Goal: Find specific page/section: Find specific page/section

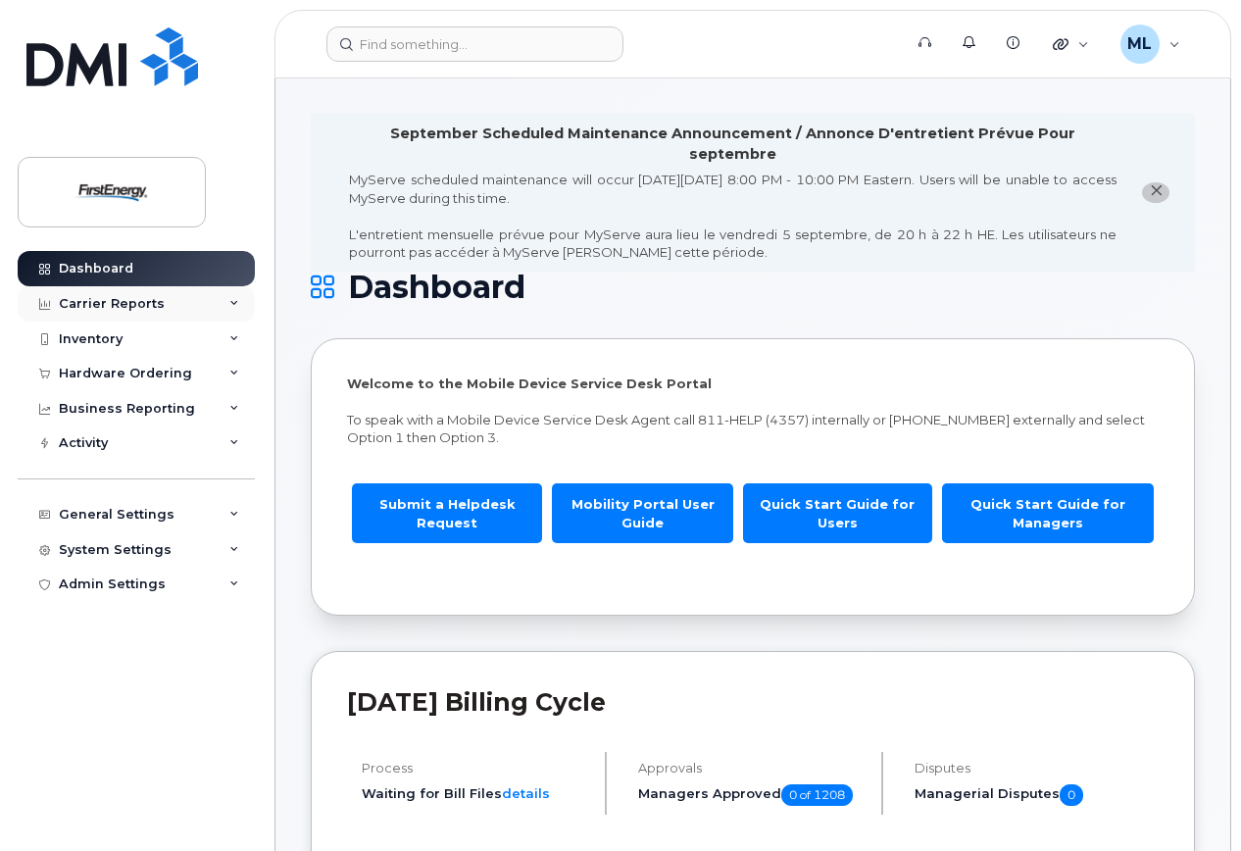
click at [97, 308] on div "Carrier Reports" at bounding box center [112, 304] width 106 height 16
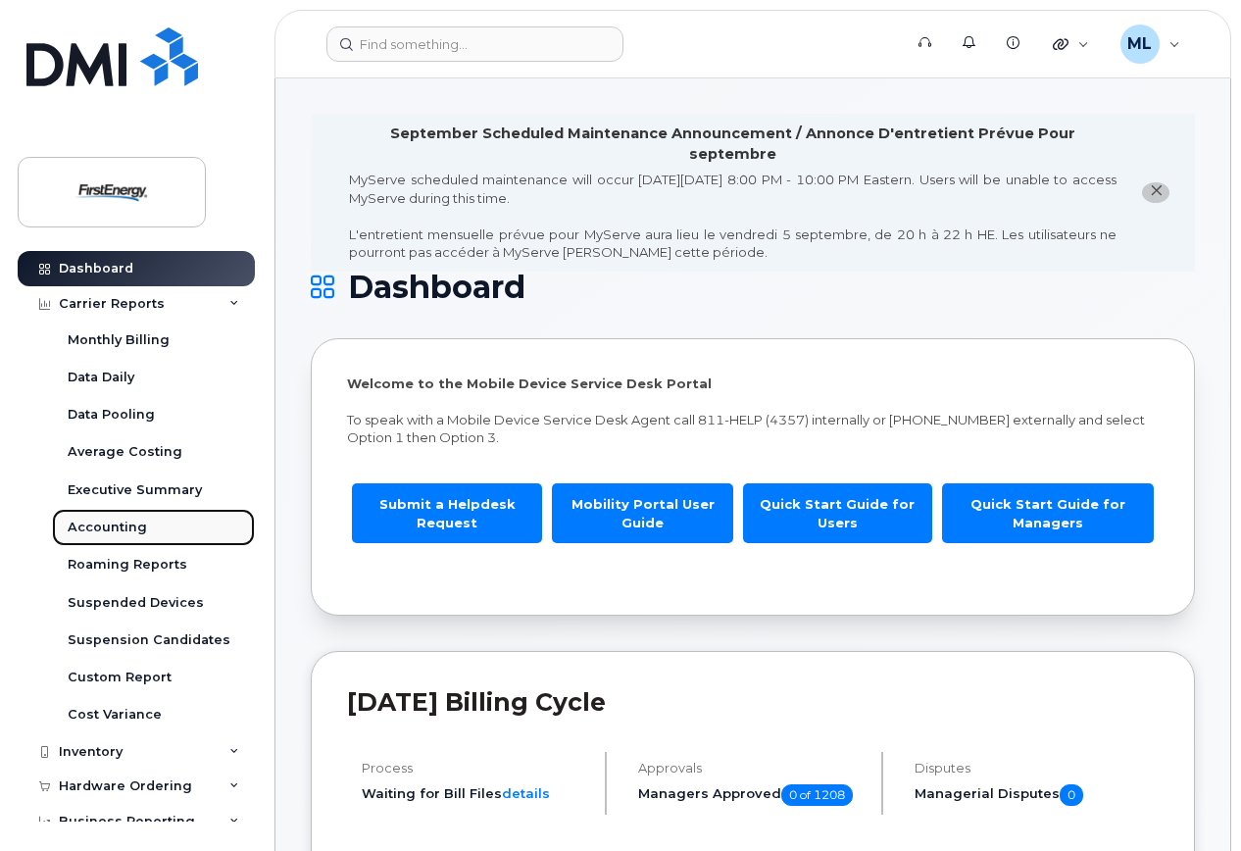
click at [100, 528] on div "Accounting" at bounding box center [107, 527] width 79 height 18
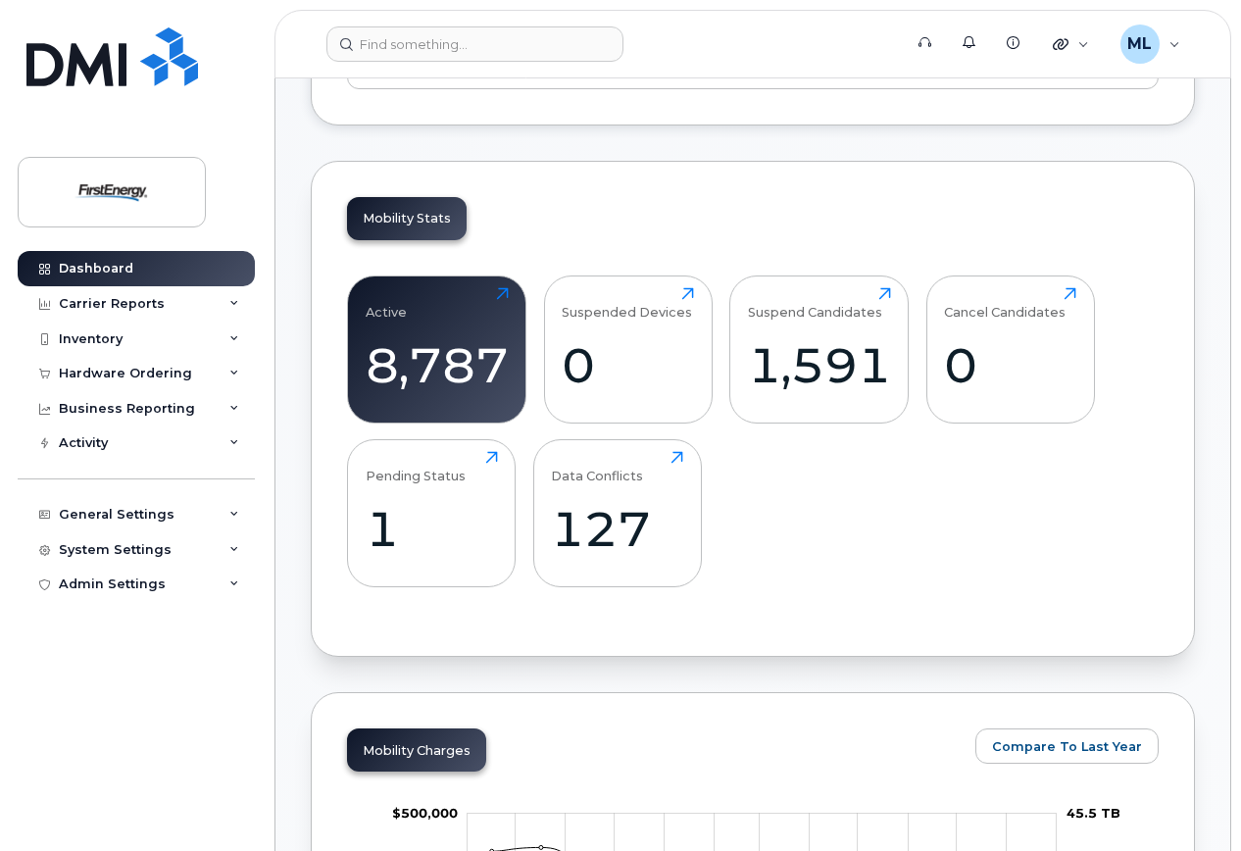
scroll to position [490, 0]
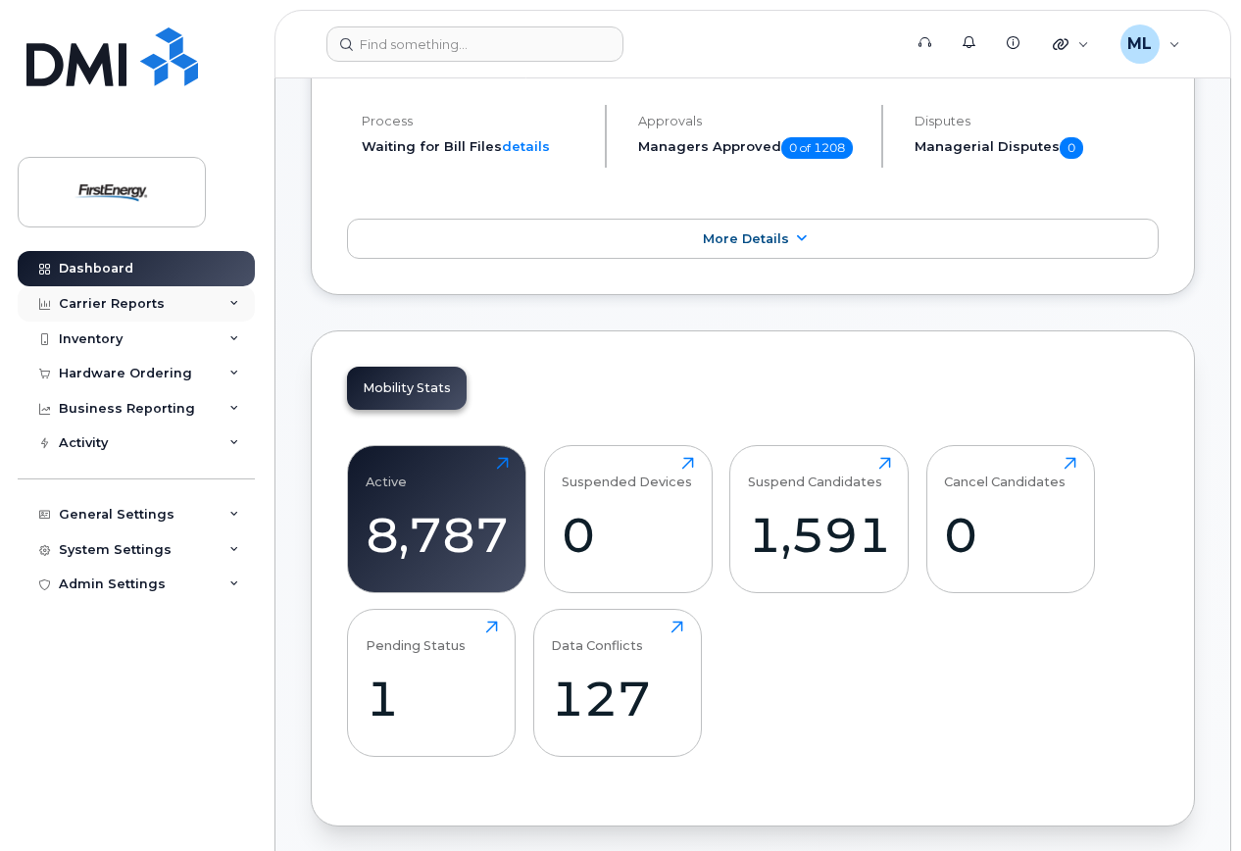
click at [147, 305] on div "Carrier Reports" at bounding box center [112, 304] width 106 height 16
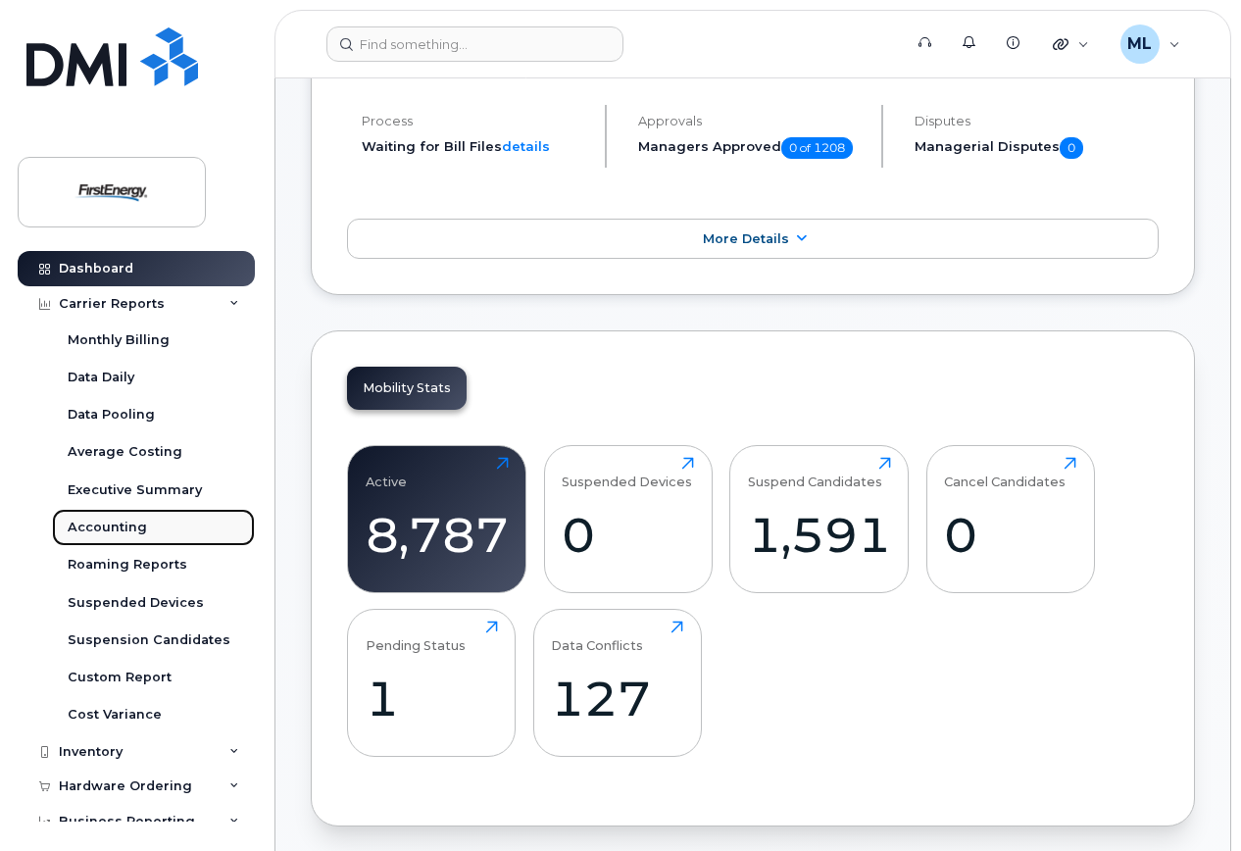
click at [120, 528] on div "Accounting" at bounding box center [107, 527] width 79 height 18
